Goal: Task Accomplishment & Management: Use online tool/utility

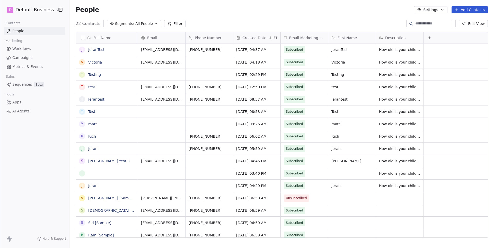
scroll to position [218, 424]
click at [20, 46] on span "Workflows" at bounding box center [21, 48] width 19 height 5
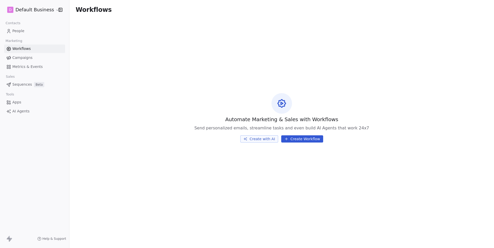
click at [46, 13] on html "D Default Business Contacts People Marketing Workflows Campaigns Metrics & Even…" at bounding box center [247, 124] width 494 height 248
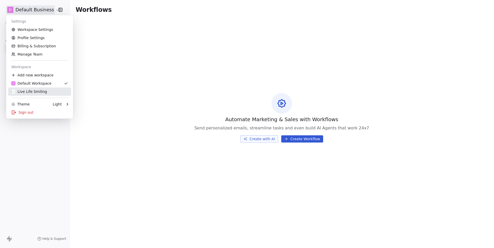
click at [34, 92] on div "Live Life Smiling" at bounding box center [29, 91] width 36 height 5
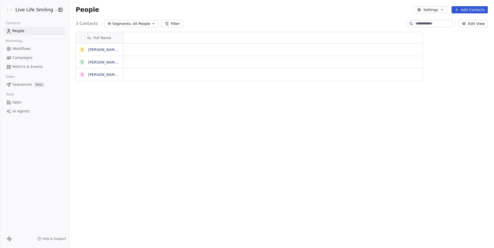
scroll to position [0, 0]
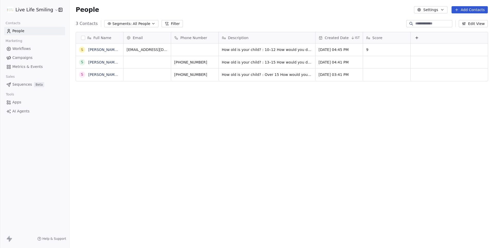
click at [21, 56] on span "Campaigns" at bounding box center [22, 57] width 20 height 5
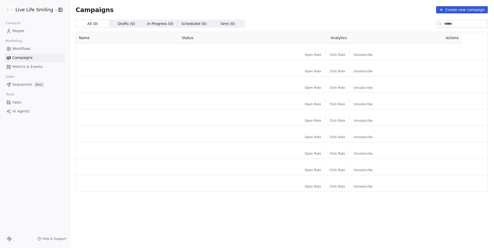
click at [20, 48] on span "Workflows" at bounding box center [21, 48] width 19 height 5
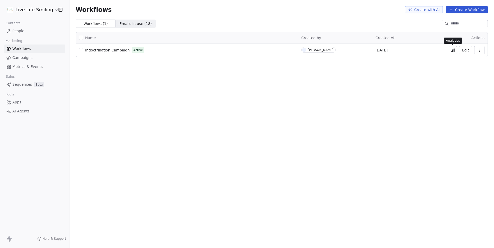
click at [453, 52] on icon at bounding box center [453, 51] width 1 height 2
